Goal: Find specific page/section: Find specific page/section

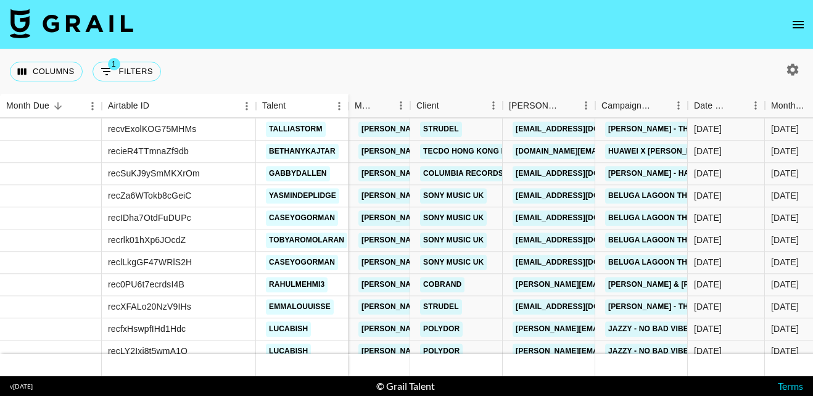
scroll to position [1862, 1]
drag, startPoint x: 109, startPoint y: 192, endPoint x: 201, endPoint y: 189, distance: 92.5
click at [201, 189] on div "recZa6WTokb8cGeiC" at bounding box center [179, 196] width 154 height 22
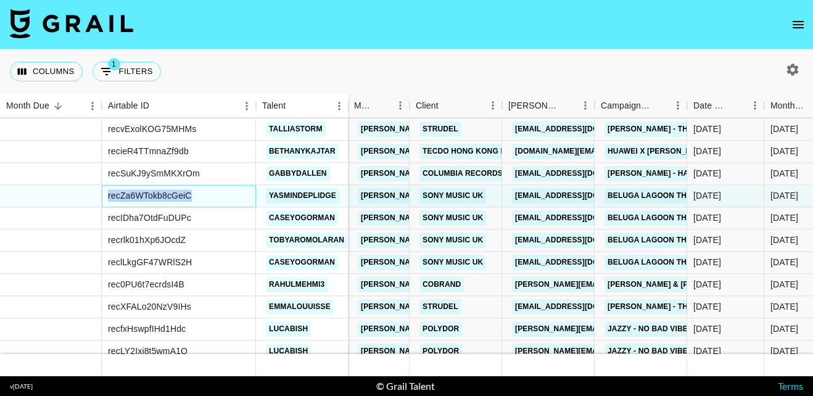
copy div "recZa6WTokb8cGeiC"
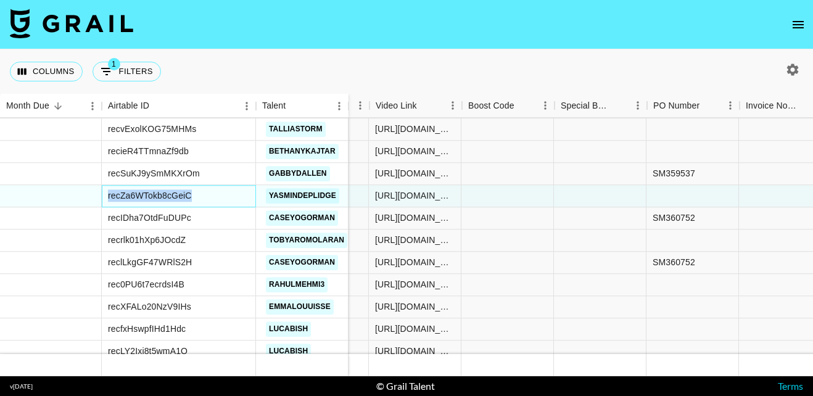
scroll to position [1862, 935]
drag, startPoint x: 108, startPoint y: 220, endPoint x: 195, endPoint y: 216, distance: 87.1
click at [195, 216] on div "recIDha7OtdFuDUPc" at bounding box center [179, 218] width 154 height 22
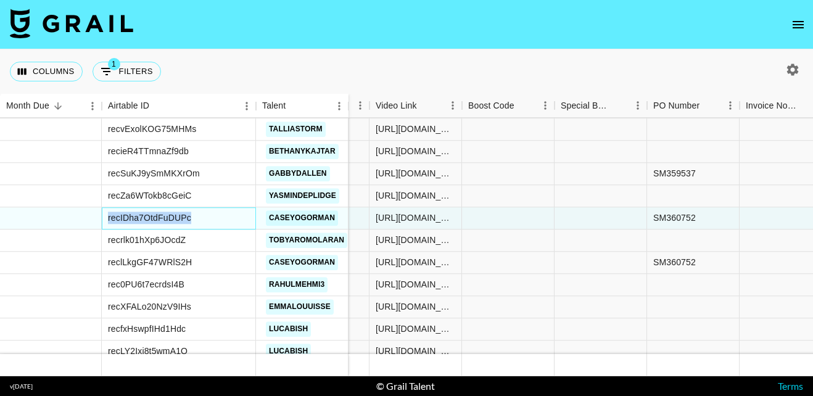
copy div "recIDha7OtdFuDUPc"
drag, startPoint x: 110, startPoint y: 240, endPoint x: 150, endPoint y: 241, distance: 40.7
click at [150, 241] on div "recrlk01hXp6JOcdZ" at bounding box center [147, 240] width 78 height 12
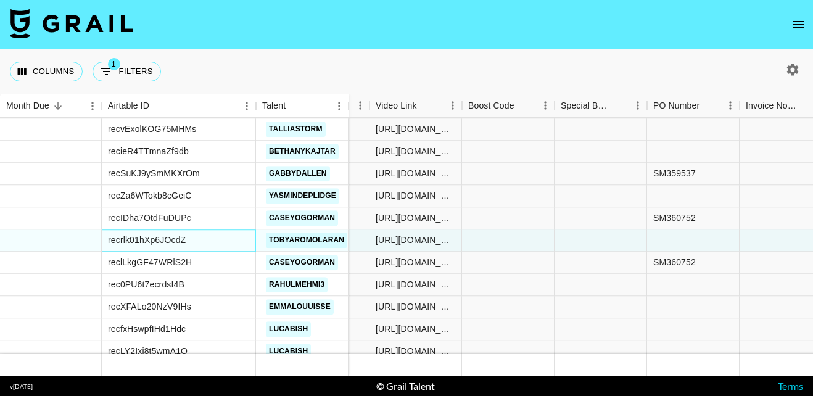
drag, startPoint x: 150, startPoint y: 241, endPoint x: 185, endPoint y: 240, distance: 34.6
click at [185, 240] on div "recrlk01hXp6JOcdZ" at bounding box center [147, 240] width 78 height 12
drag, startPoint x: 185, startPoint y: 240, endPoint x: 105, endPoint y: 238, distance: 79.6
click at [105, 238] on div "recrlk01hXp6JOcdZ" at bounding box center [179, 240] width 154 height 22
copy div "recrlk01hXp6JOcdZ"
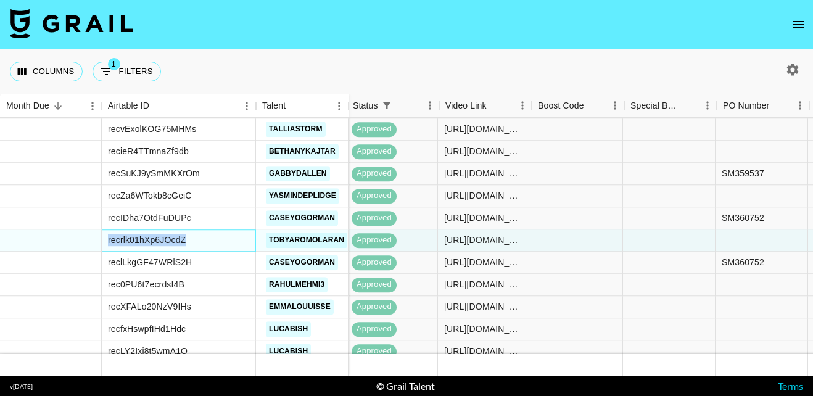
scroll to position [1862, 733]
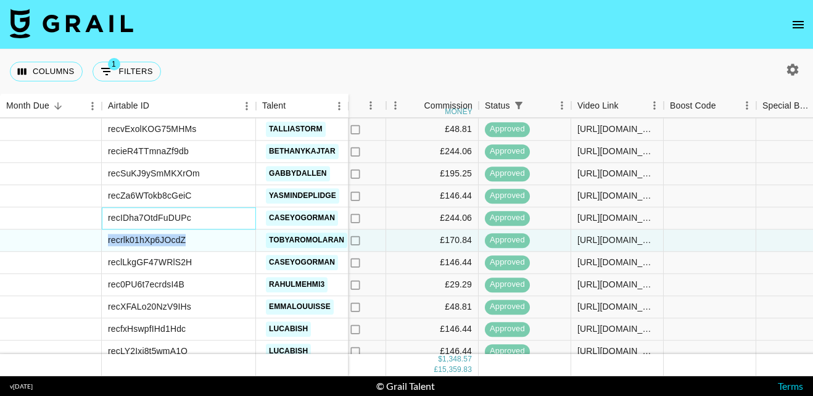
click at [186, 213] on div "recIDha7OtdFuDUPc" at bounding box center [149, 218] width 83 height 12
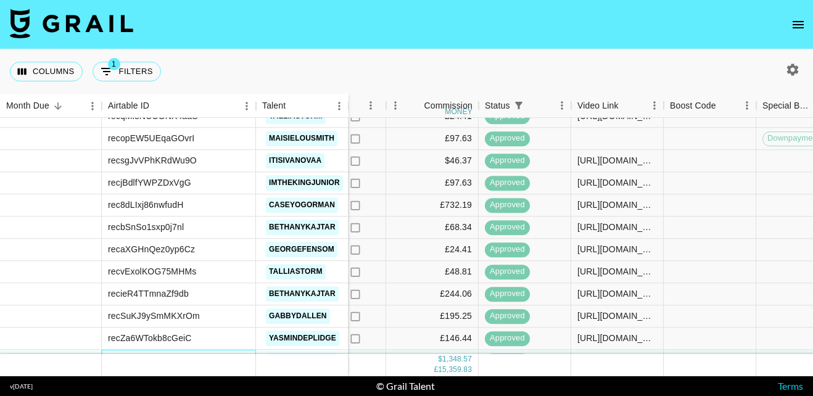
scroll to position [1714, 733]
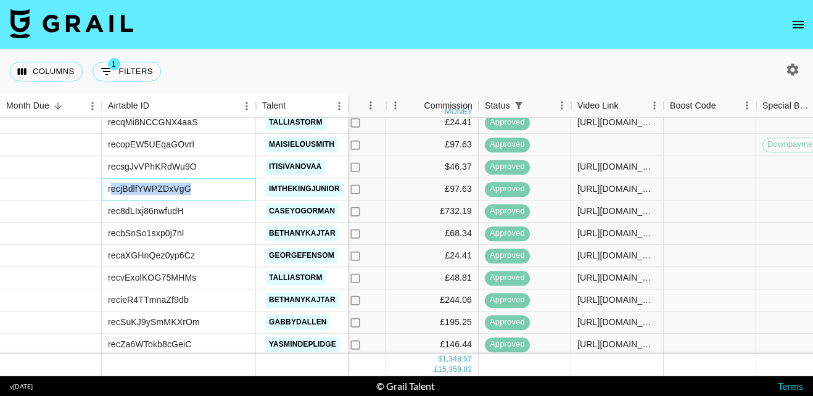
drag, startPoint x: 110, startPoint y: 191, endPoint x: 185, endPoint y: 188, distance: 75.3
click at [185, 188] on div "recjBdlfYWPZDxVgG" at bounding box center [149, 189] width 83 height 12
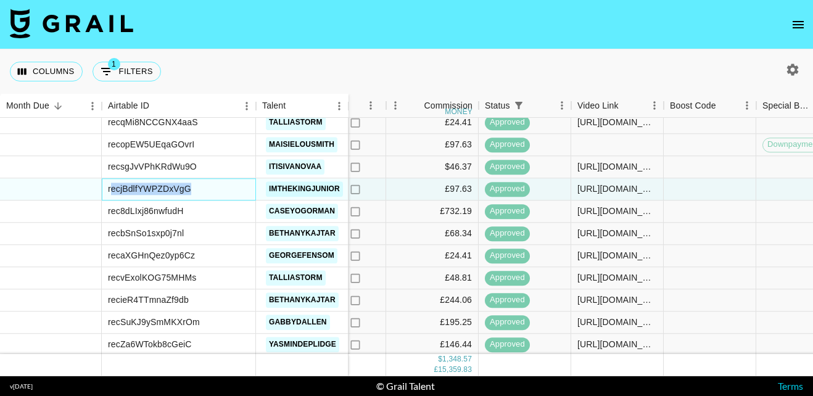
drag, startPoint x: 185, startPoint y: 188, endPoint x: 195, endPoint y: 187, distance: 9.9
click at [195, 187] on div "recjBdlfYWPZDxVgG" at bounding box center [179, 189] width 154 height 22
drag, startPoint x: 186, startPoint y: 188, endPoint x: 112, endPoint y: 189, distance: 74.0
drag, startPoint x: 112, startPoint y: 189, endPoint x: 204, endPoint y: 188, distance: 91.9
click at [204, 188] on div "recjBdlfYWPZDxVgG imthekingjunior" at bounding box center [174, 189] width 348 height 22
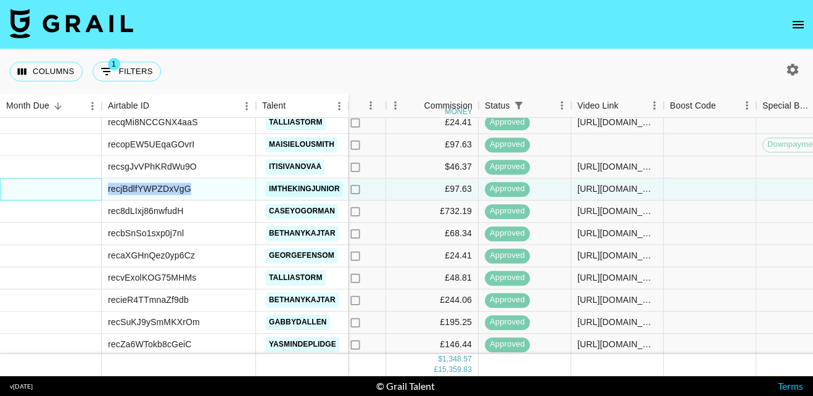
copy div "recjBdlfYWPZDxVgG"
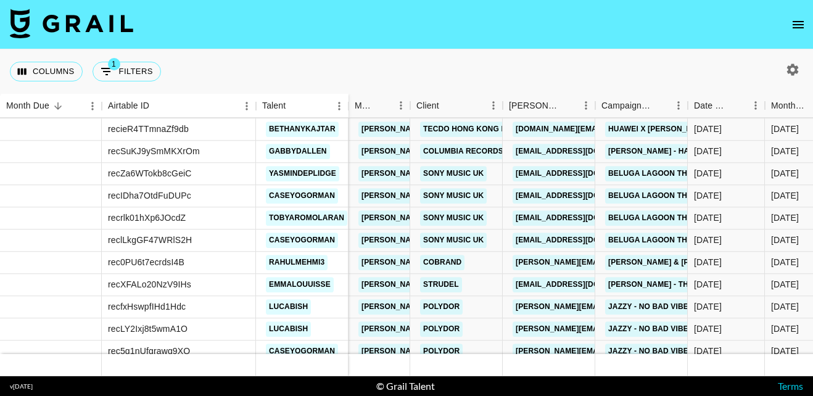
scroll to position [1884, 0]
drag, startPoint x: 108, startPoint y: 215, endPoint x: 193, endPoint y: 213, distance: 85.1
click at [193, 213] on div "recrlk01hXp6JOcdZ" at bounding box center [179, 218] width 154 height 22
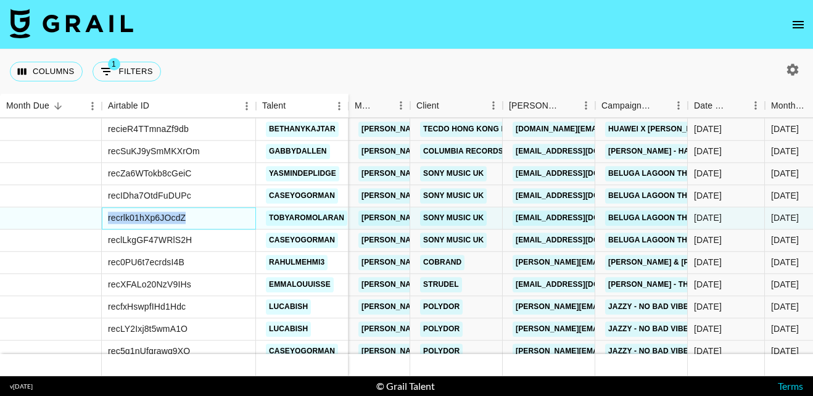
copy div "recrlk01hXp6JOcdZ"
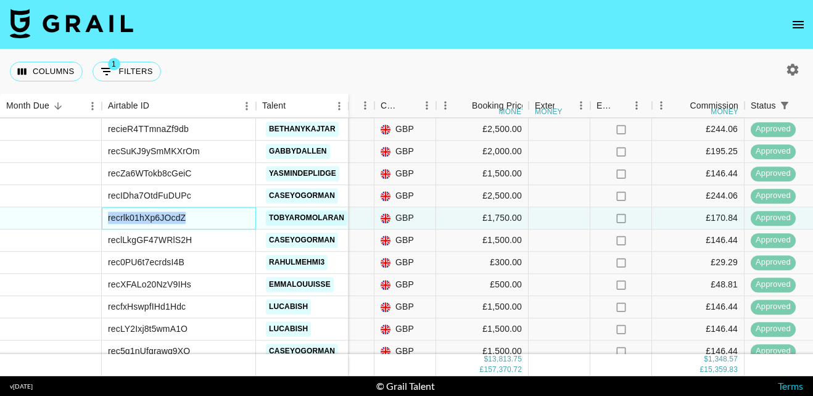
scroll to position [1884, 467]
drag, startPoint x: 108, startPoint y: 240, endPoint x: 203, endPoint y: 239, distance: 95.6
click at [203, 239] on div "reclLkgGF47WRlS2H" at bounding box center [179, 240] width 154 height 22
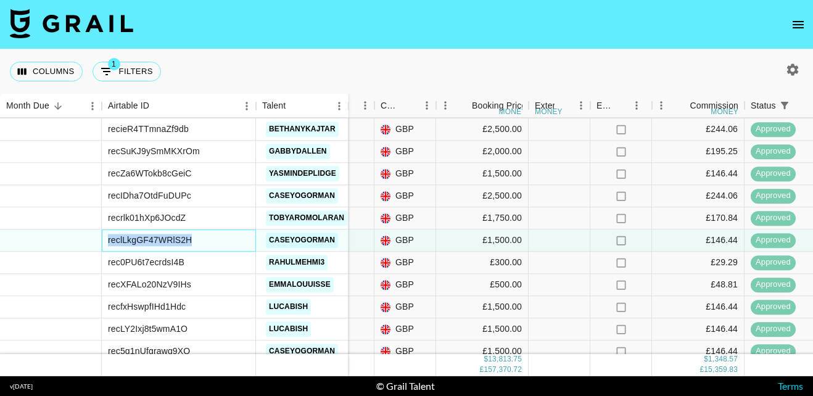
copy div "reclLkgGF47WRlS2H"
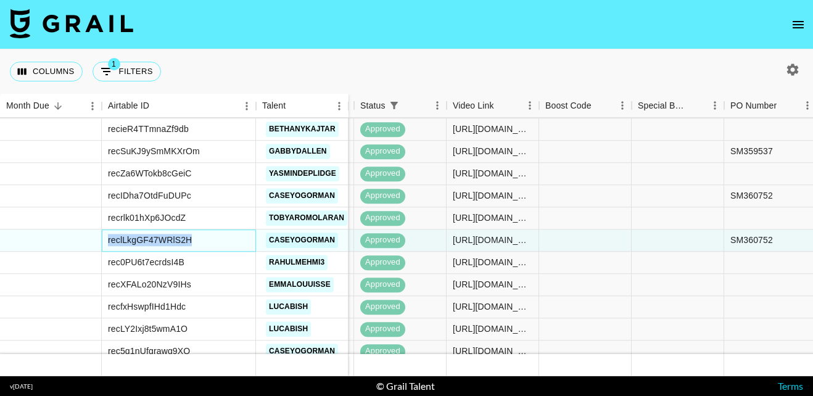
scroll to position [1884, 1094]
